Goal: Transaction & Acquisition: Purchase product/service

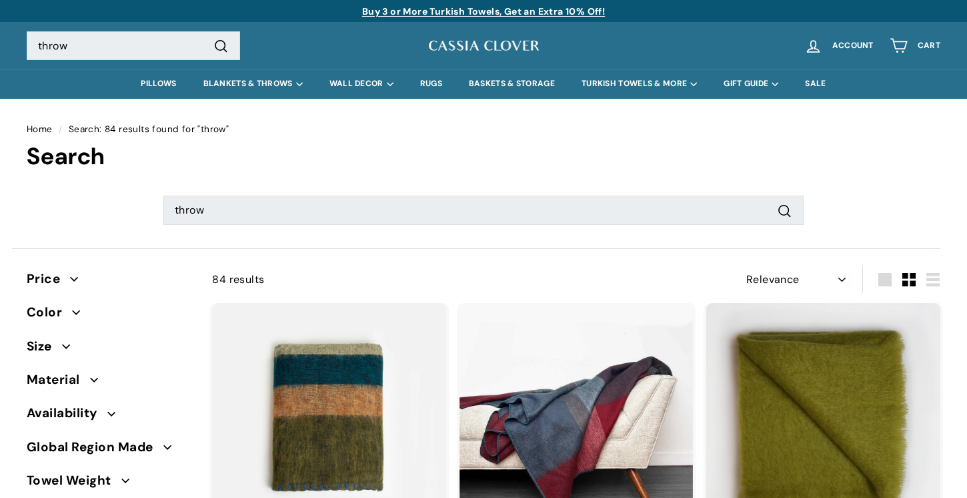
select select "relevance"
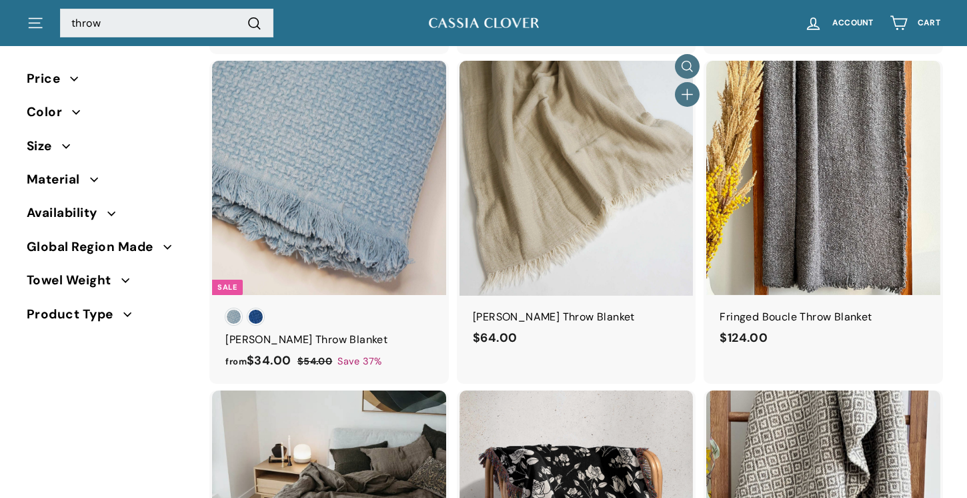
scroll to position [896, 0]
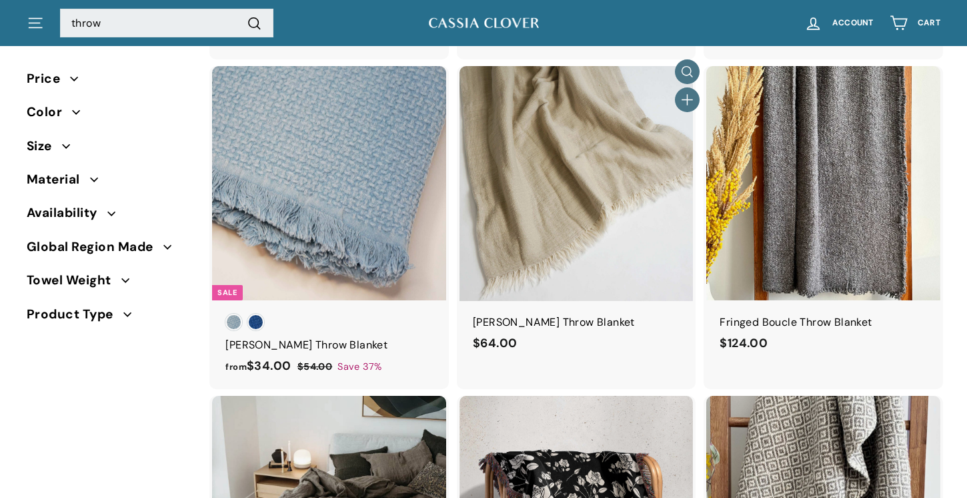
click at [606, 184] on img at bounding box center [577, 183] width 234 height 234
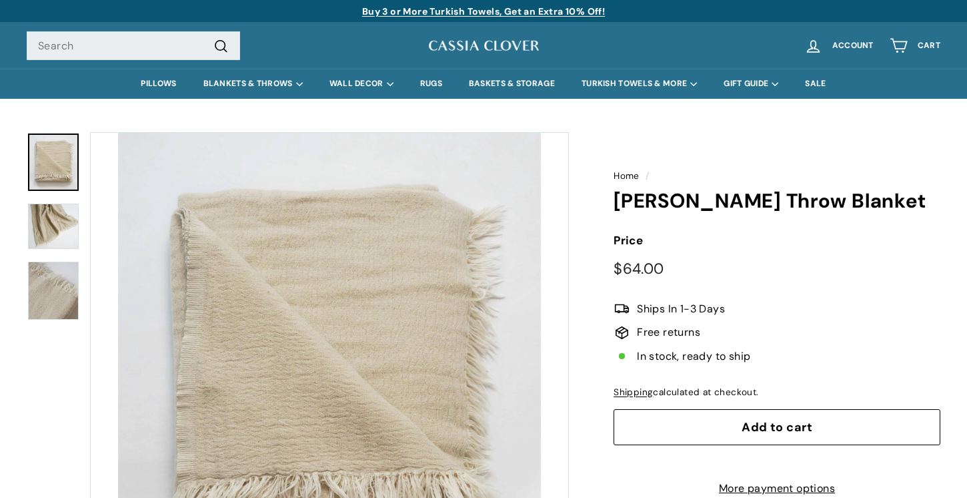
click at [73, 287] on img at bounding box center [53, 290] width 51 height 57
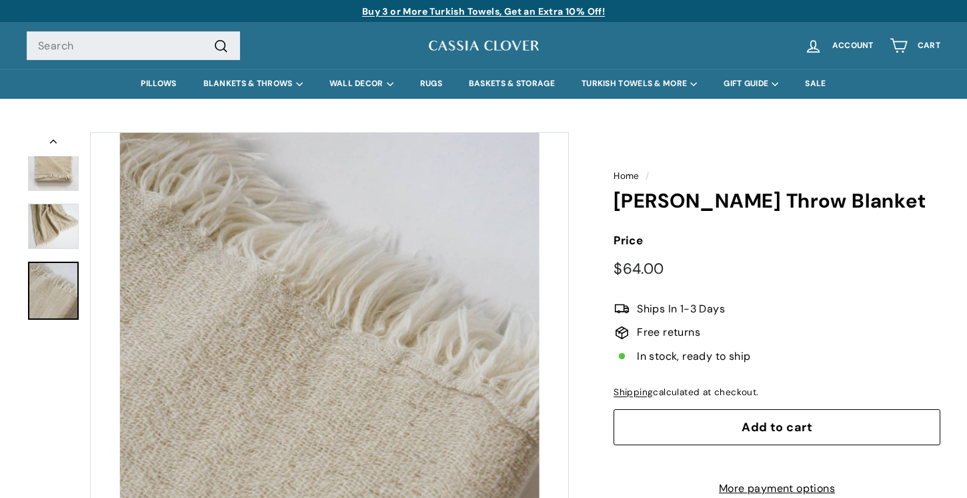
click at [57, 212] on img at bounding box center [53, 226] width 51 height 46
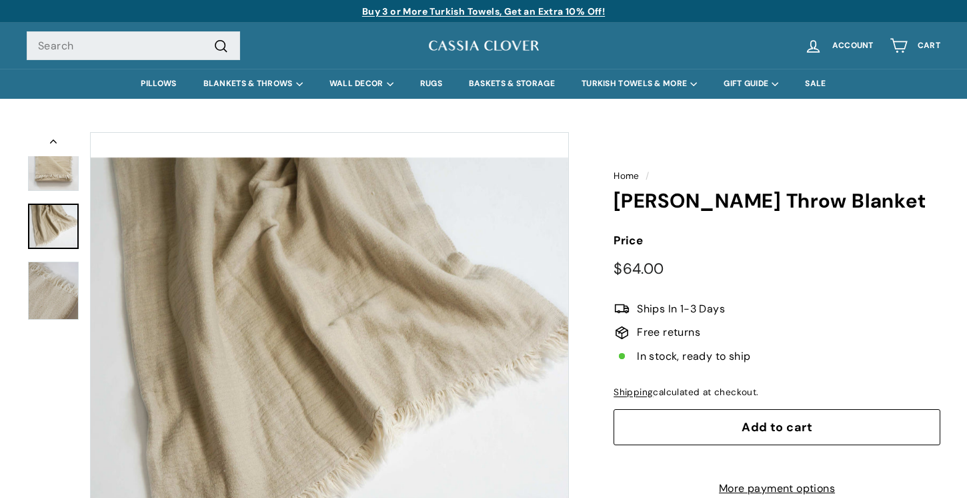
click at [43, 150] on button "Previous" at bounding box center [53, 144] width 53 height 24
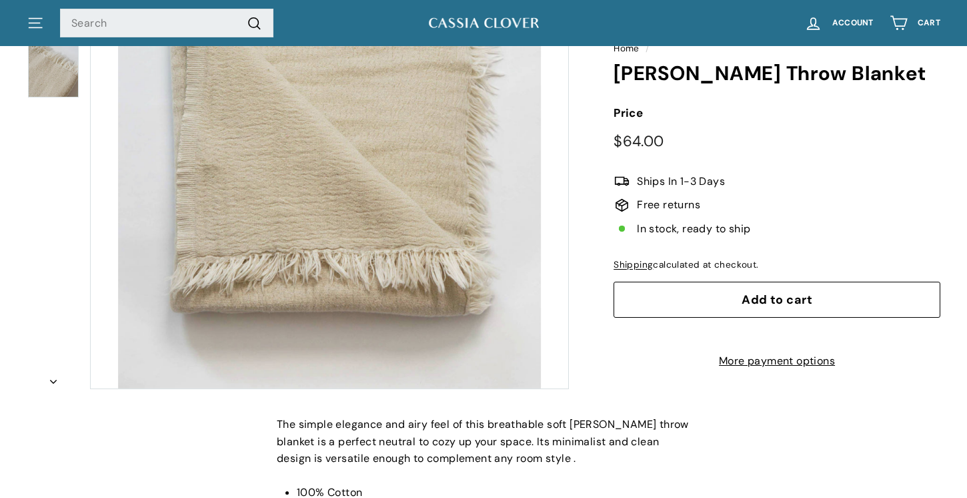
scroll to position [199, 0]
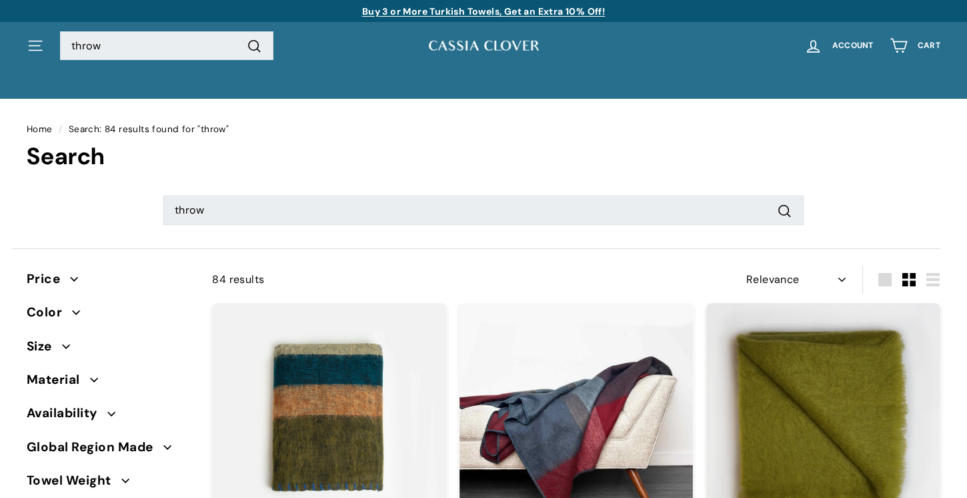
select select "relevance"
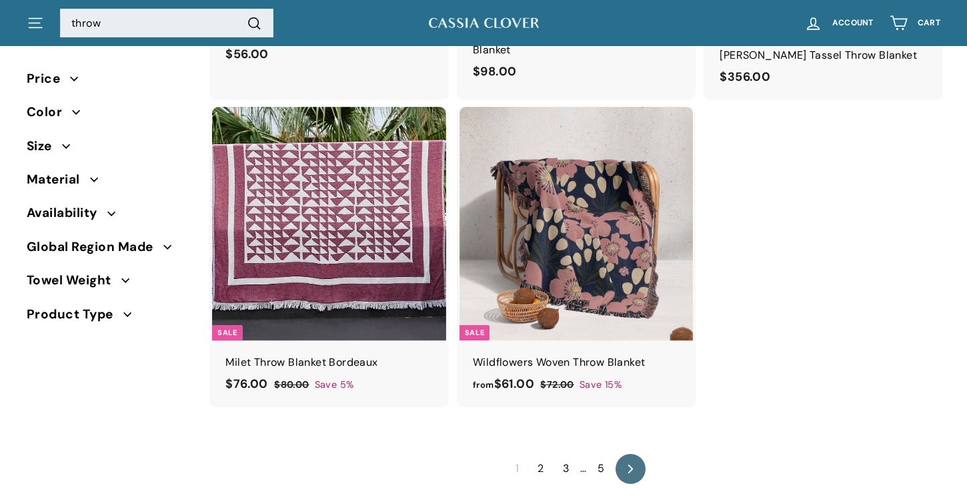
scroll to position [2247, 0]
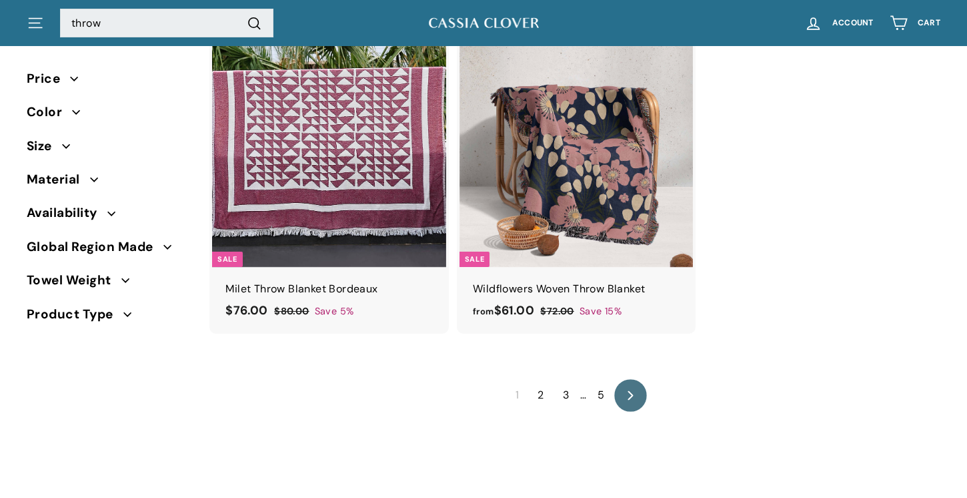
click at [630, 393] on icon at bounding box center [630, 394] width 5 height 9
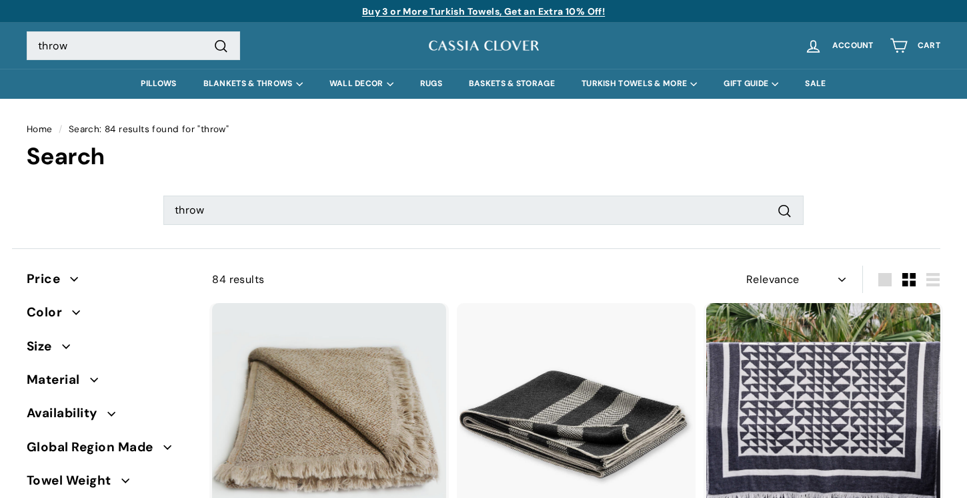
select select "relevance"
click at [62, 308] on span "Color" at bounding box center [49, 312] width 45 height 20
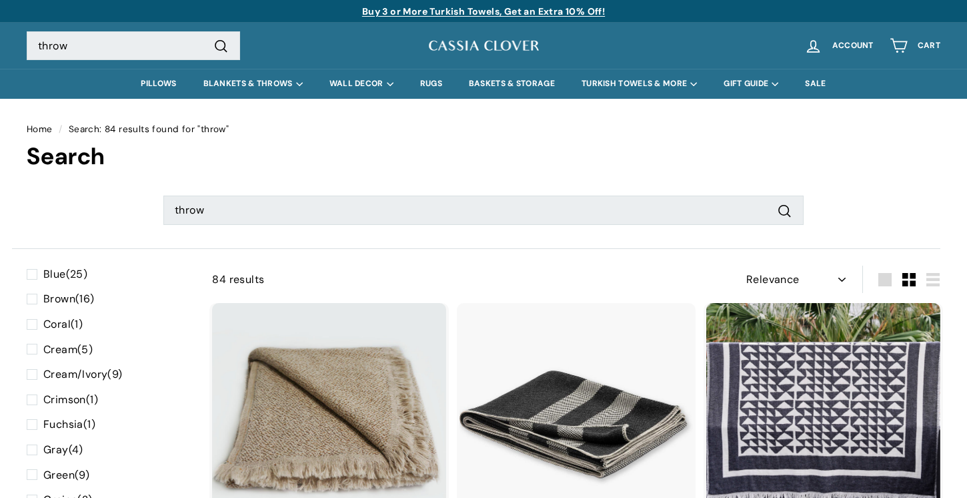
scroll to position [119, 0]
click at [59, 345] on span "Cream" at bounding box center [60, 348] width 34 height 14
click at [35, 340] on input "Cream (5)" at bounding box center [31, 340] width 9 height 0
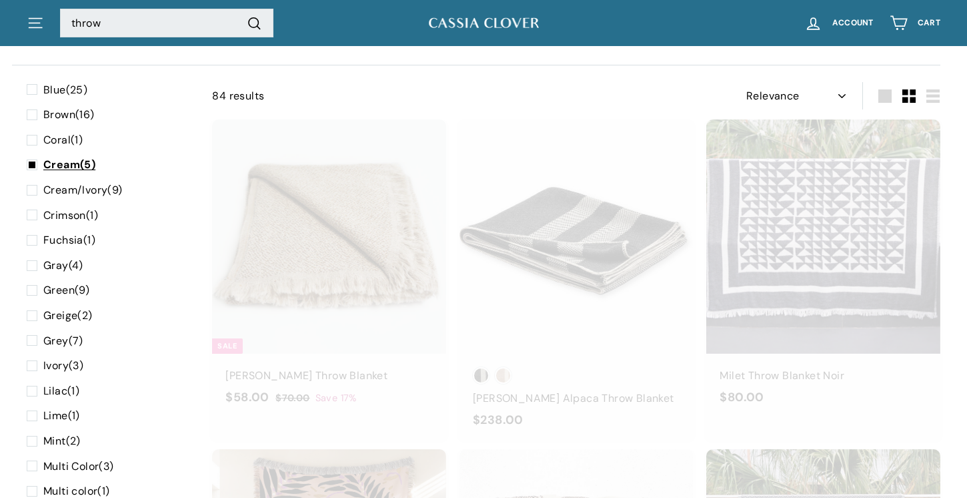
scroll to position [195, 0]
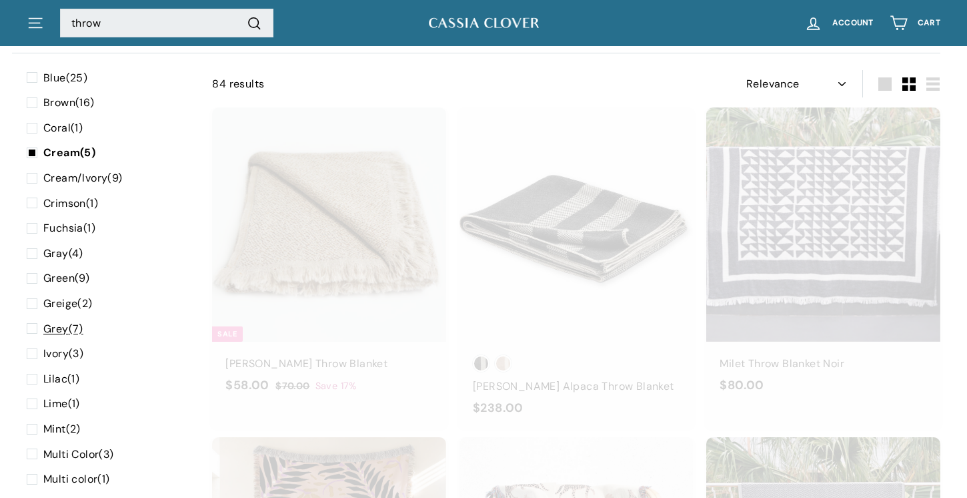
select select "relevance"
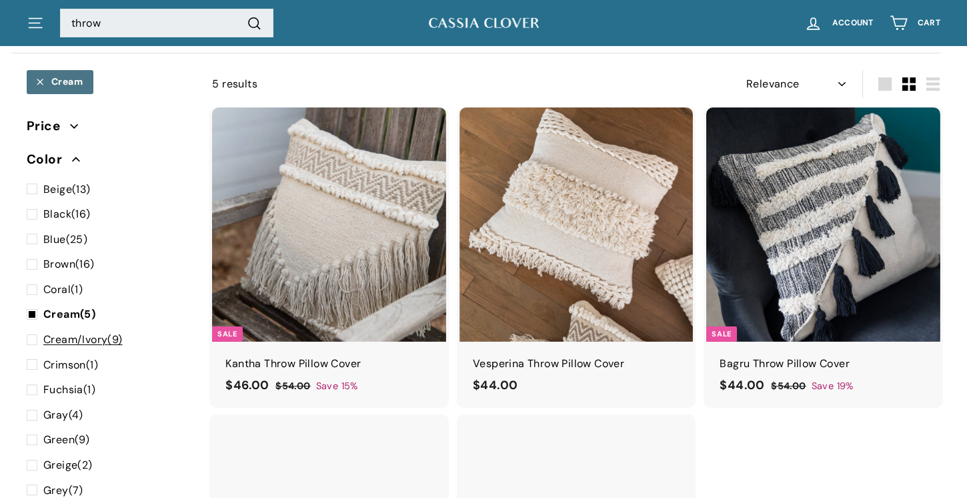
click at [33, 342] on span at bounding box center [35, 339] width 17 height 17
click at [33, 331] on input "Cream/Ivory (9)" at bounding box center [31, 331] width 9 height 0
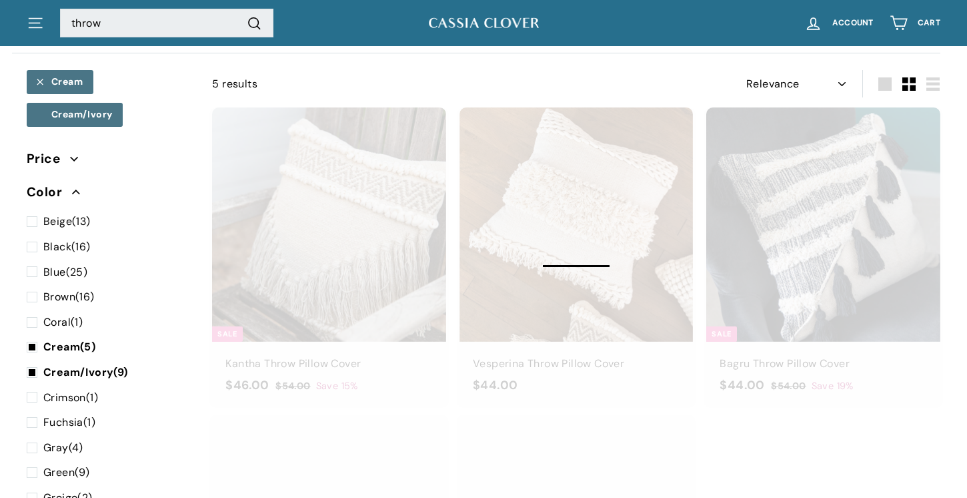
select select "relevance"
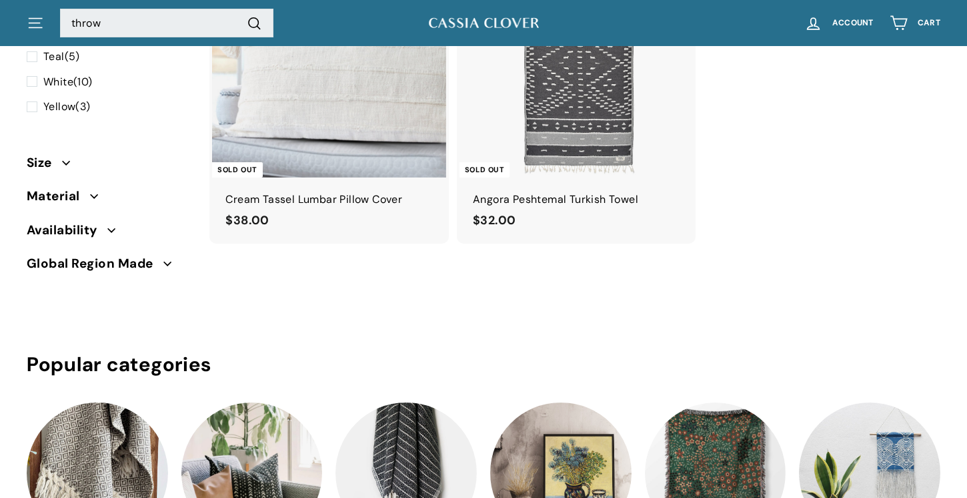
scroll to position [1536, 0]
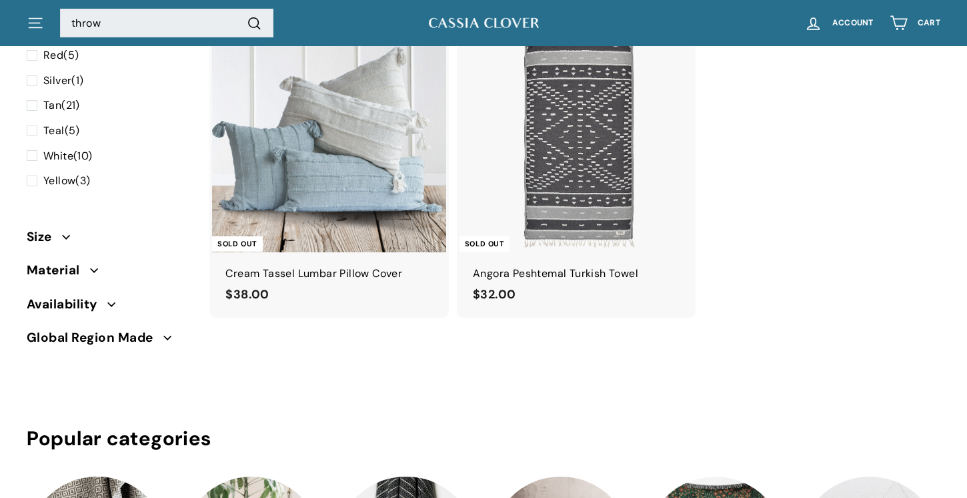
click at [366, 183] on img at bounding box center [329, 134] width 234 height 234
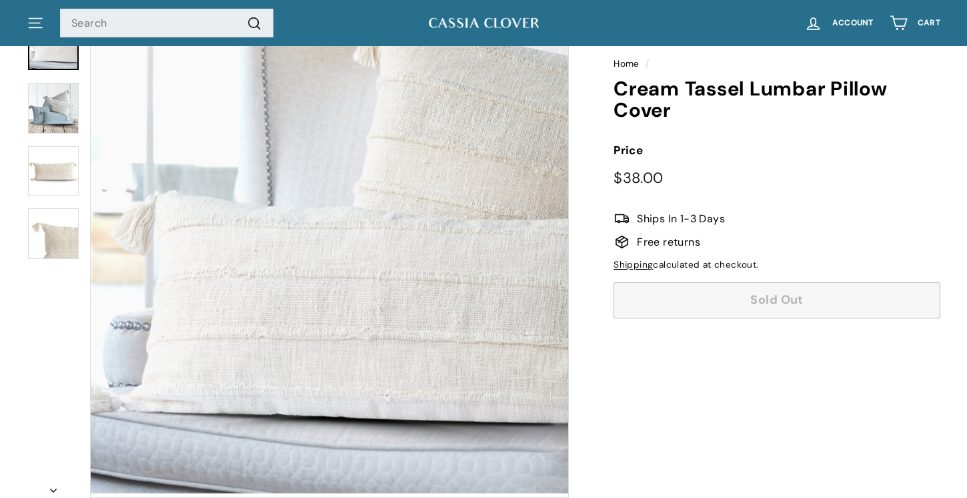
scroll to position [117, 0]
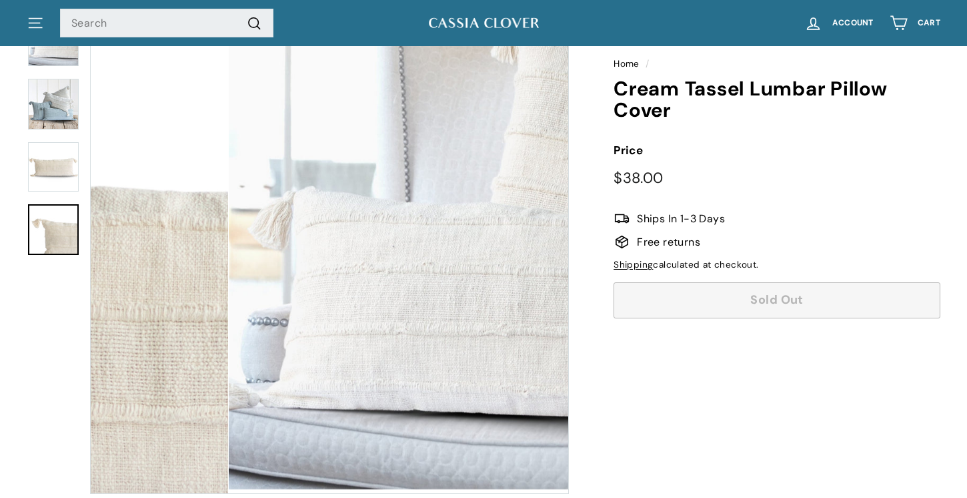
click at [59, 232] on img at bounding box center [53, 229] width 51 height 51
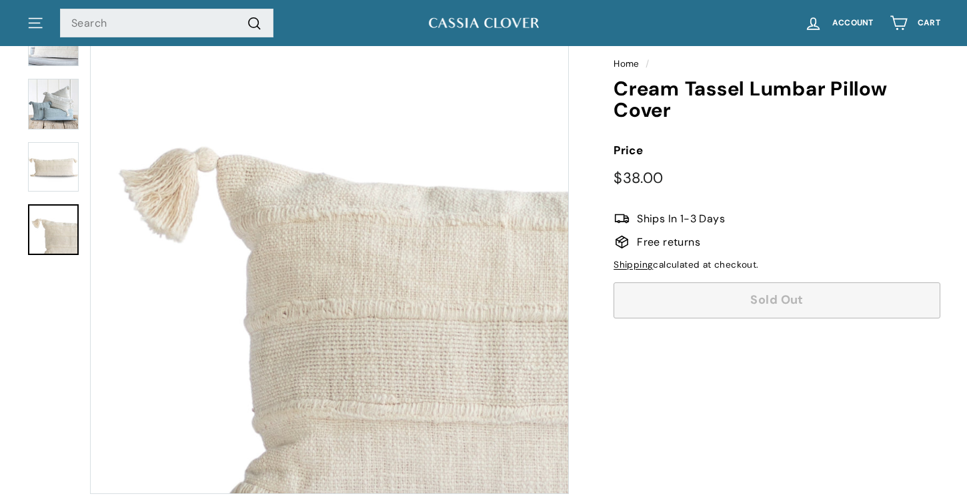
click at [55, 190] on img at bounding box center [53, 167] width 51 height 50
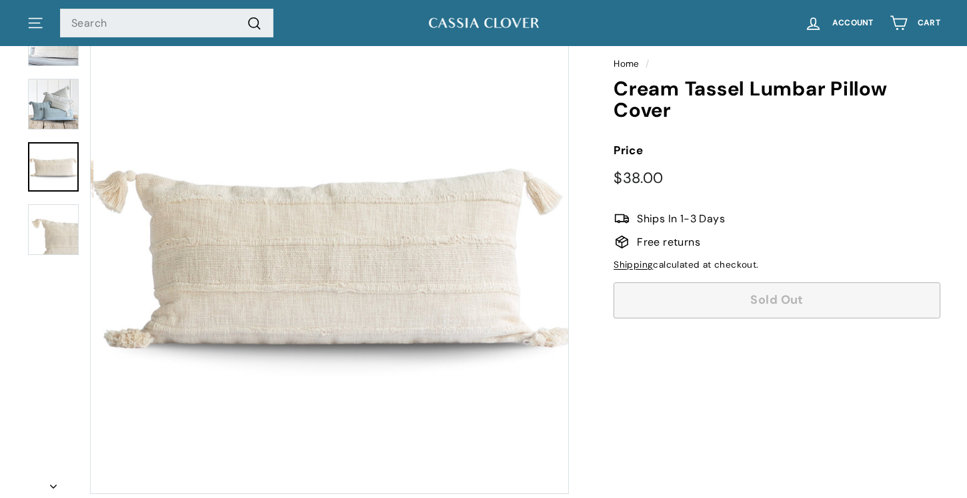
click at [46, 117] on img at bounding box center [53, 104] width 51 height 51
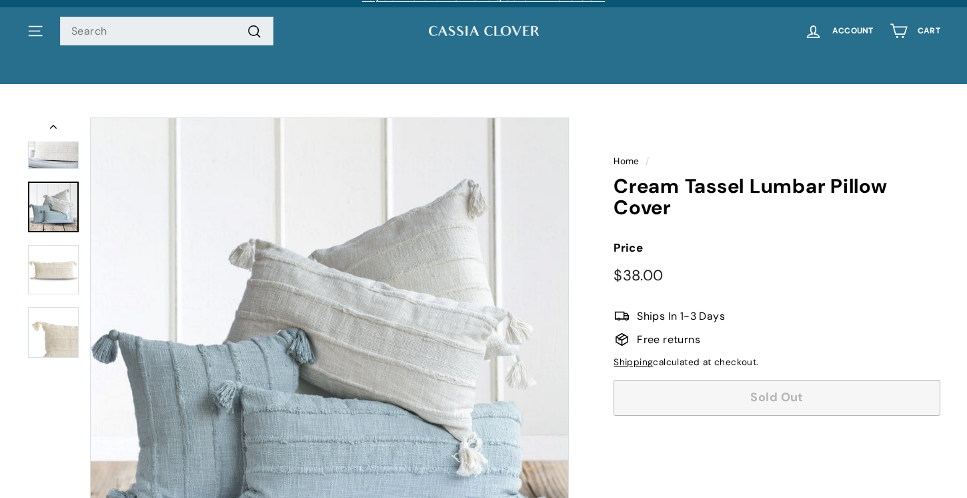
scroll to position [2, 0]
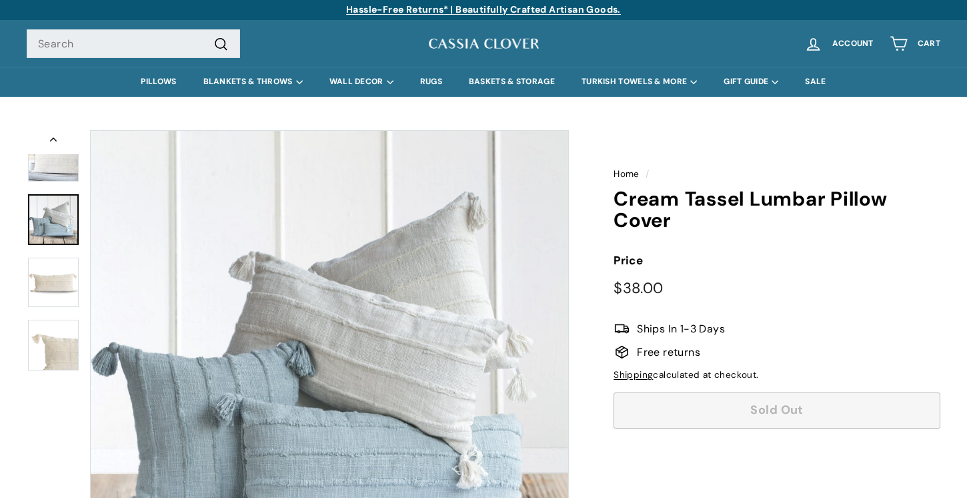
click at [55, 141] on button "Previous" at bounding box center [53, 142] width 53 height 24
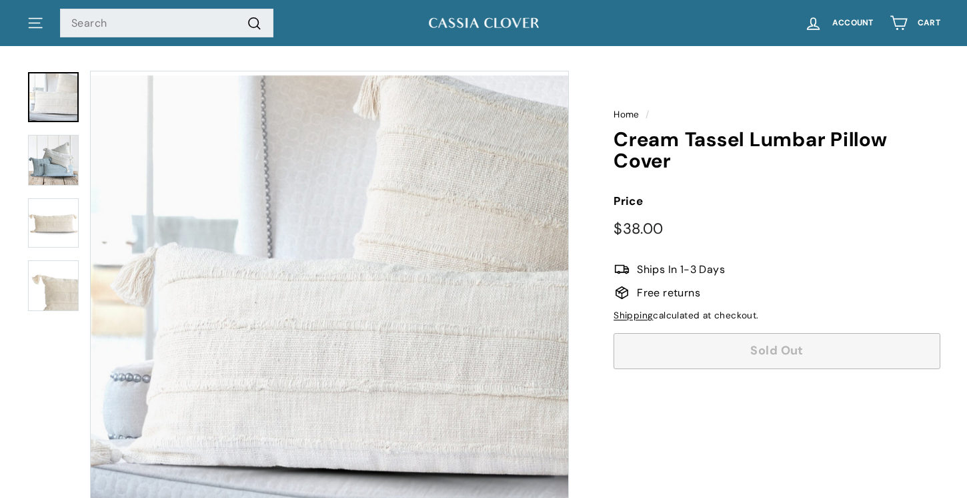
scroll to position [0, 0]
